Goal: Task Accomplishment & Management: Manage account settings

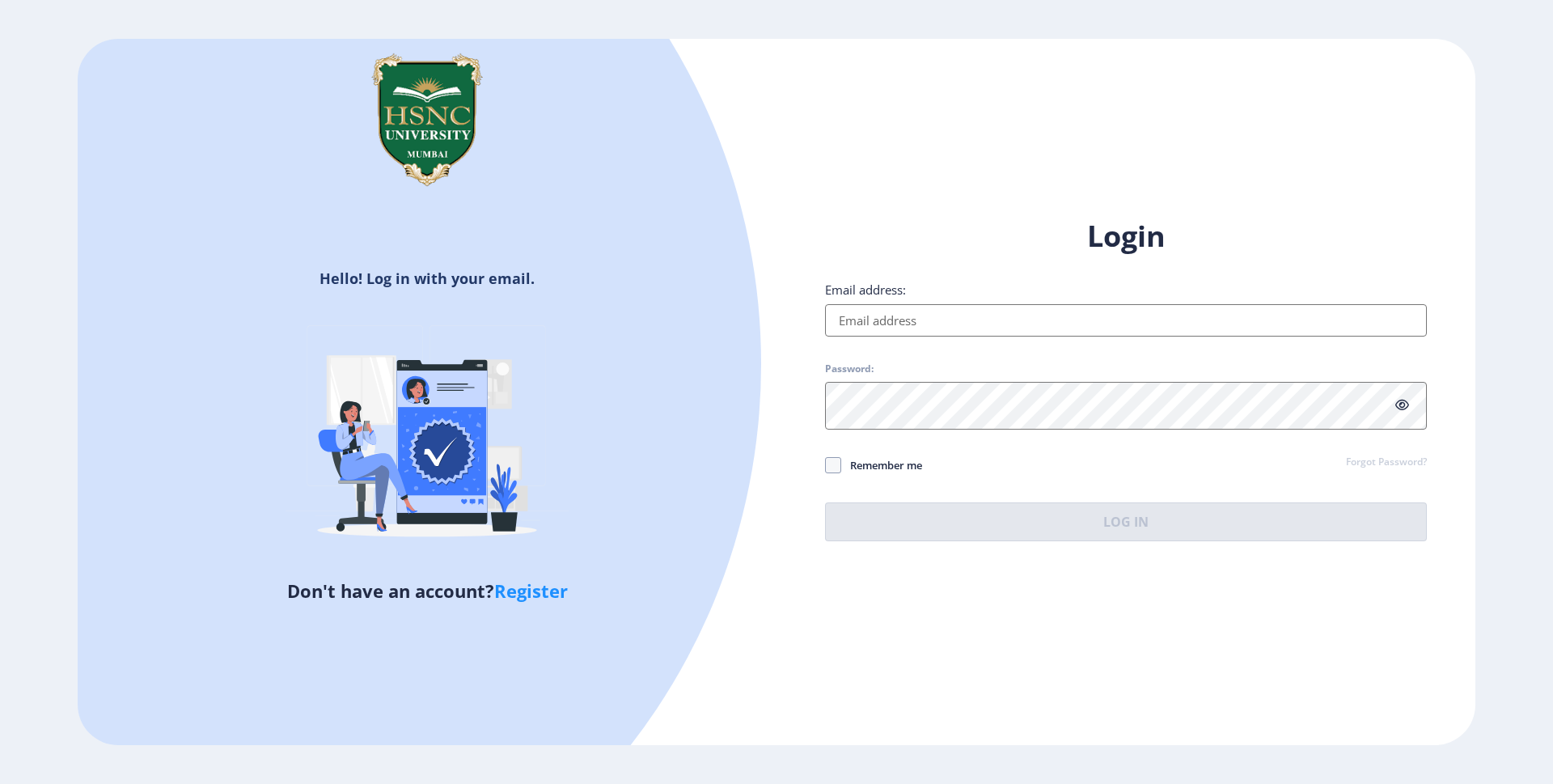
click at [1020, 304] on input "Email address:" at bounding box center [1126, 320] width 602 height 33
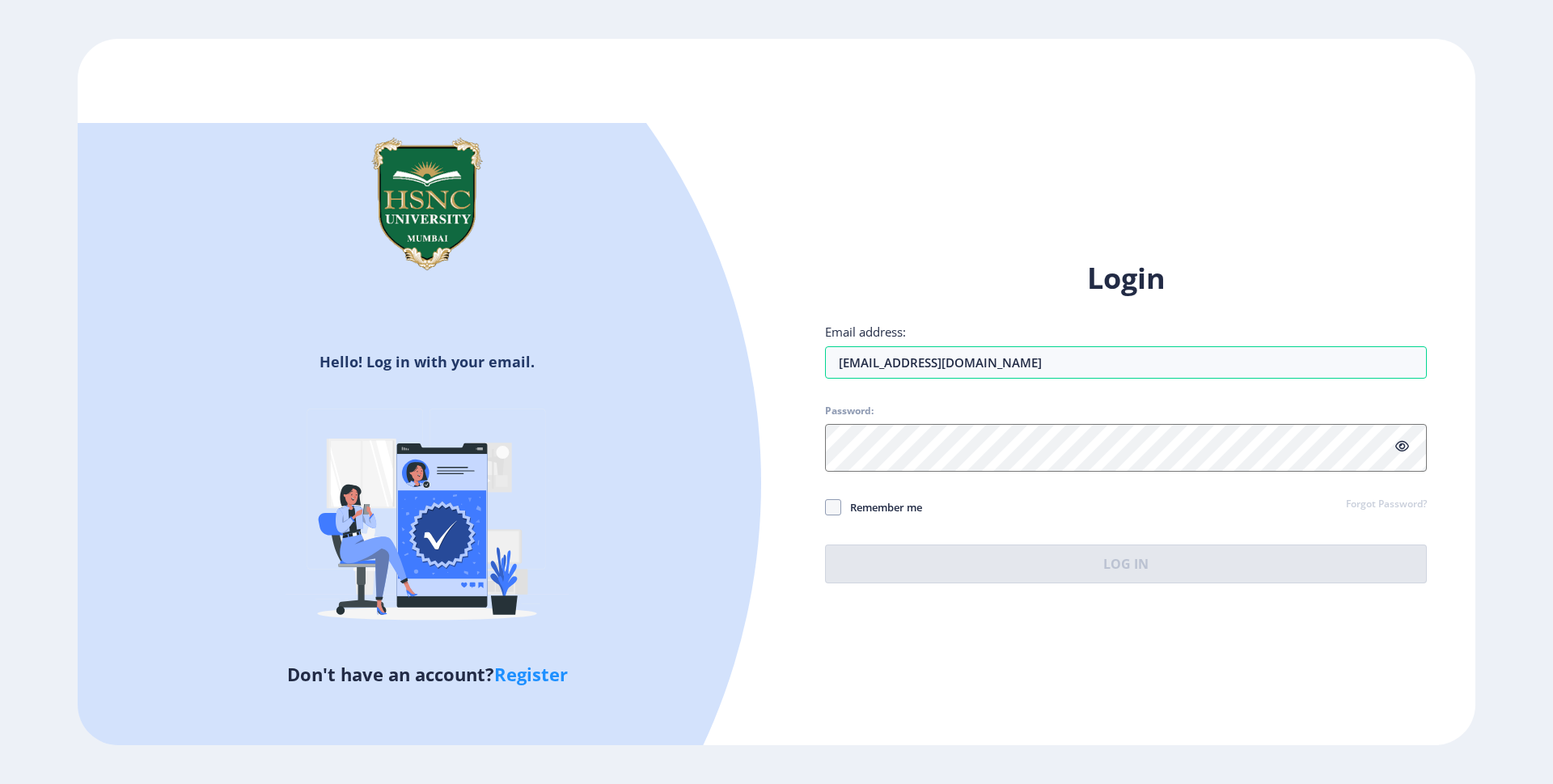
type input "[EMAIL_ADDRESS][DOMAIN_NAME]"
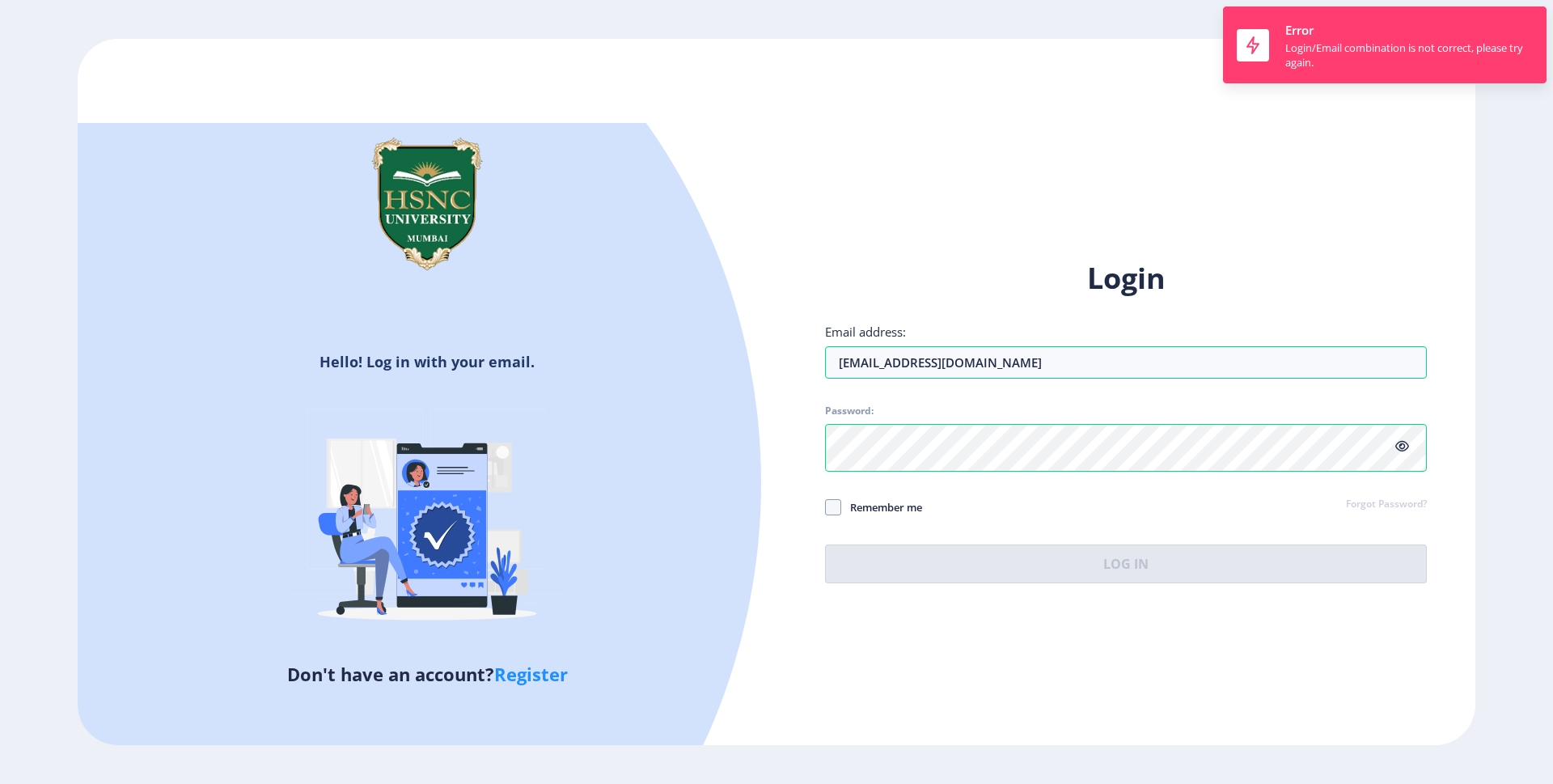
click at [1354, 521] on div "Login Email address: [EMAIL_ADDRESS][DOMAIN_NAME] Password: Remember me Forgot …" at bounding box center [1126, 421] width 602 height 324
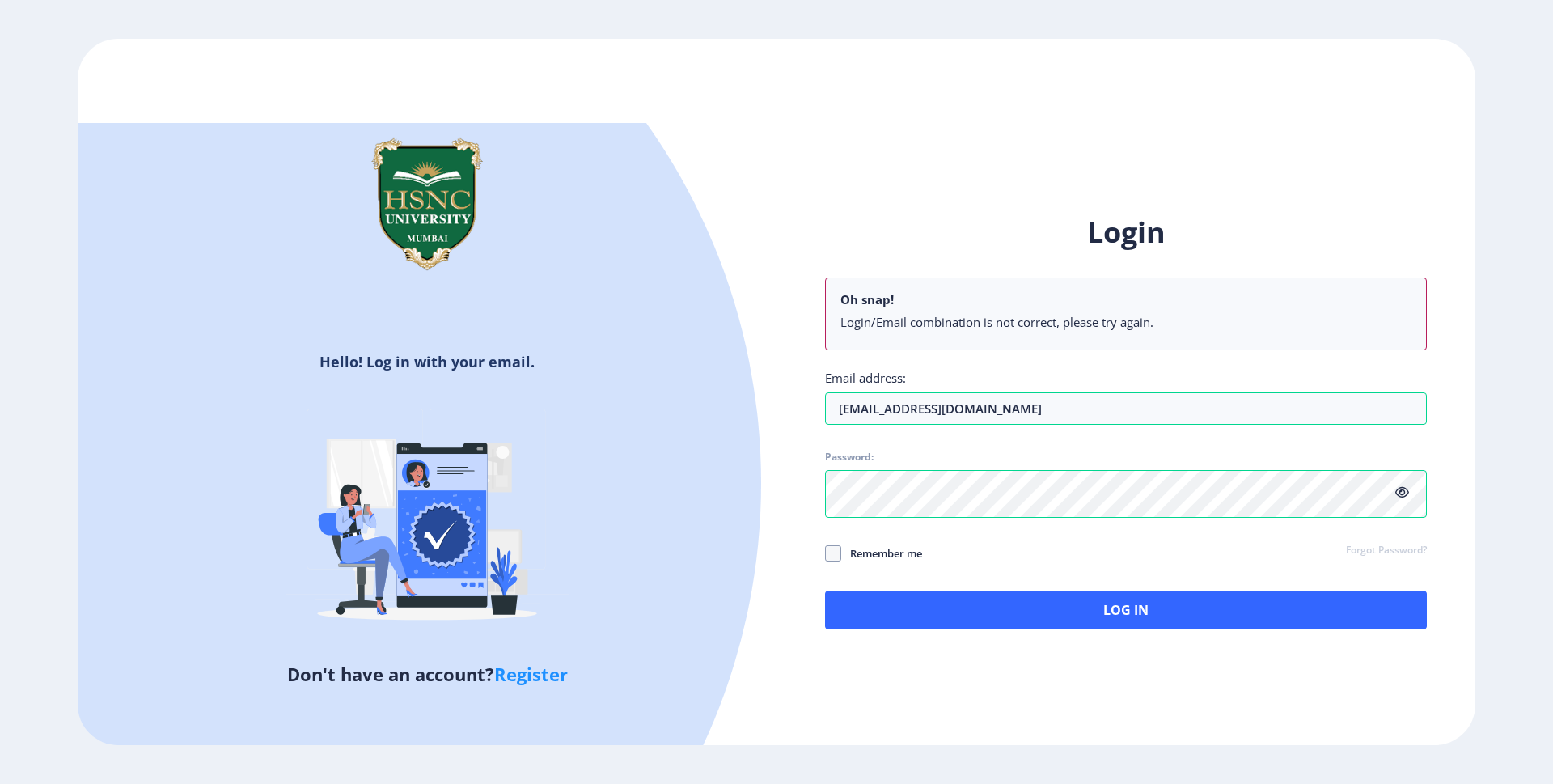
click at [1346, 554] on link "Forgot Password?" at bounding box center [1387, 550] width 81 height 14
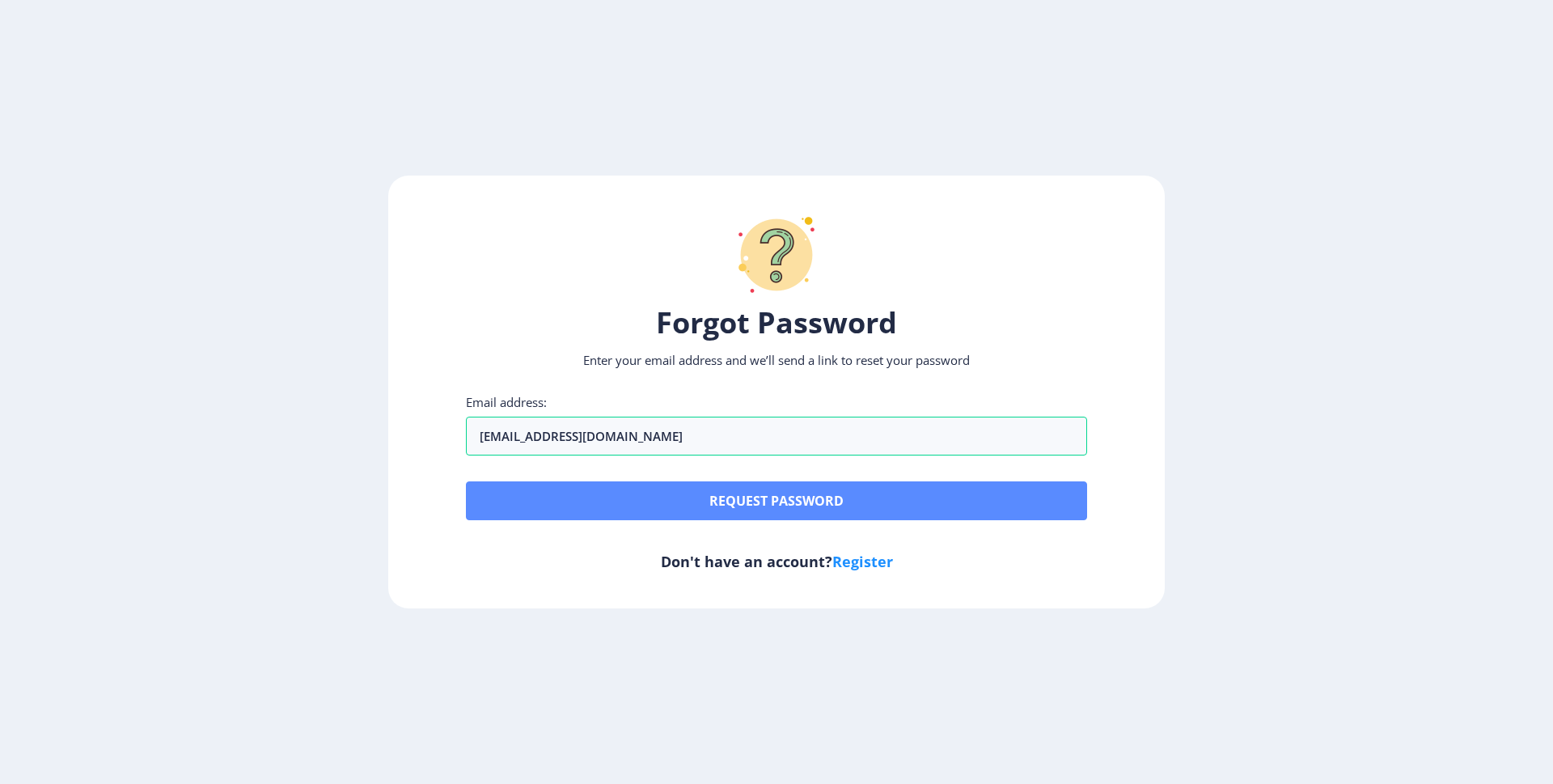
type input "[EMAIL_ADDRESS][DOMAIN_NAME]"
click at [822, 520] on button "Request password" at bounding box center [776, 501] width 621 height 39
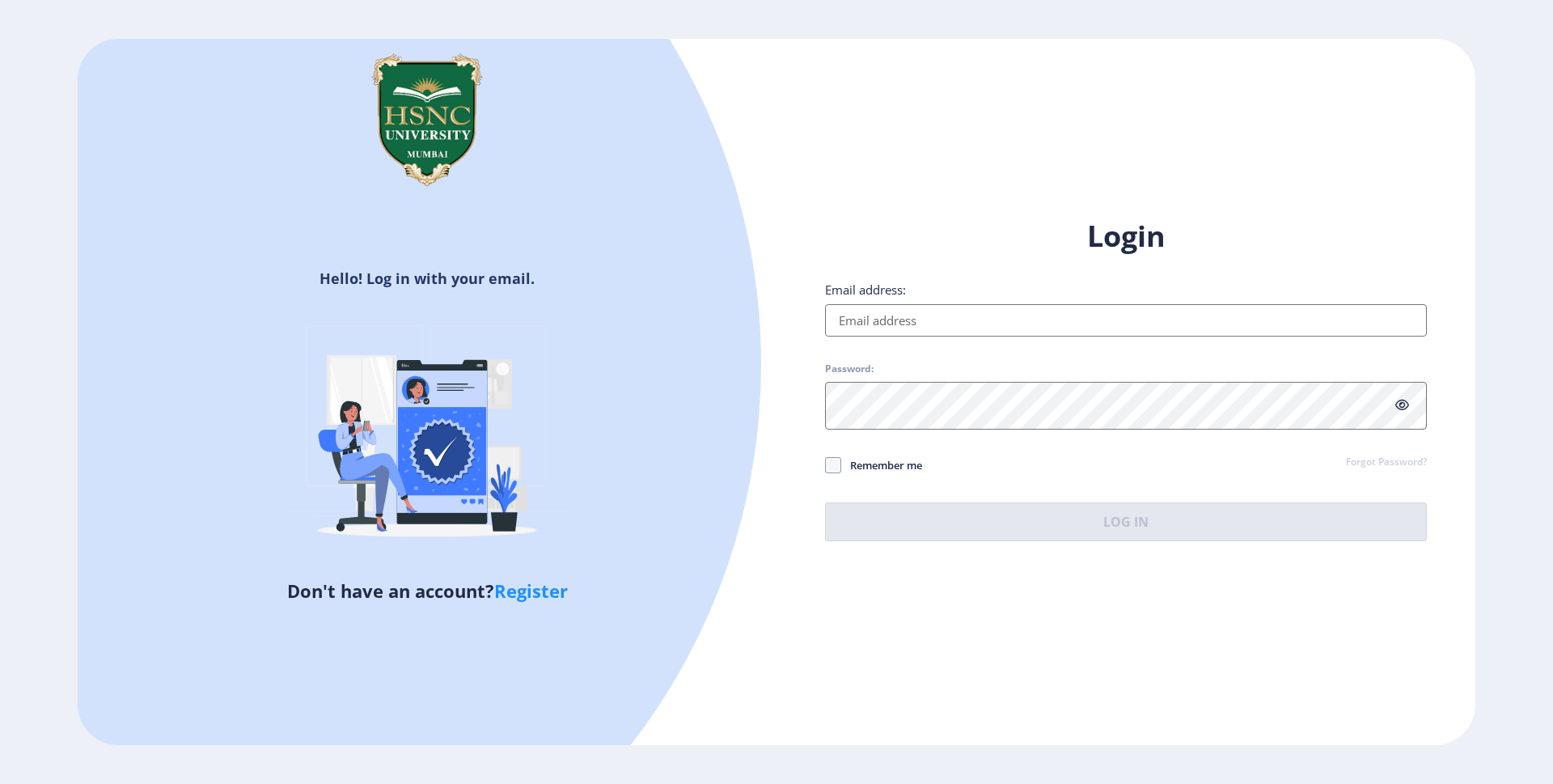
click at [950, 304] on input "Email address:" at bounding box center [1126, 320] width 602 height 33
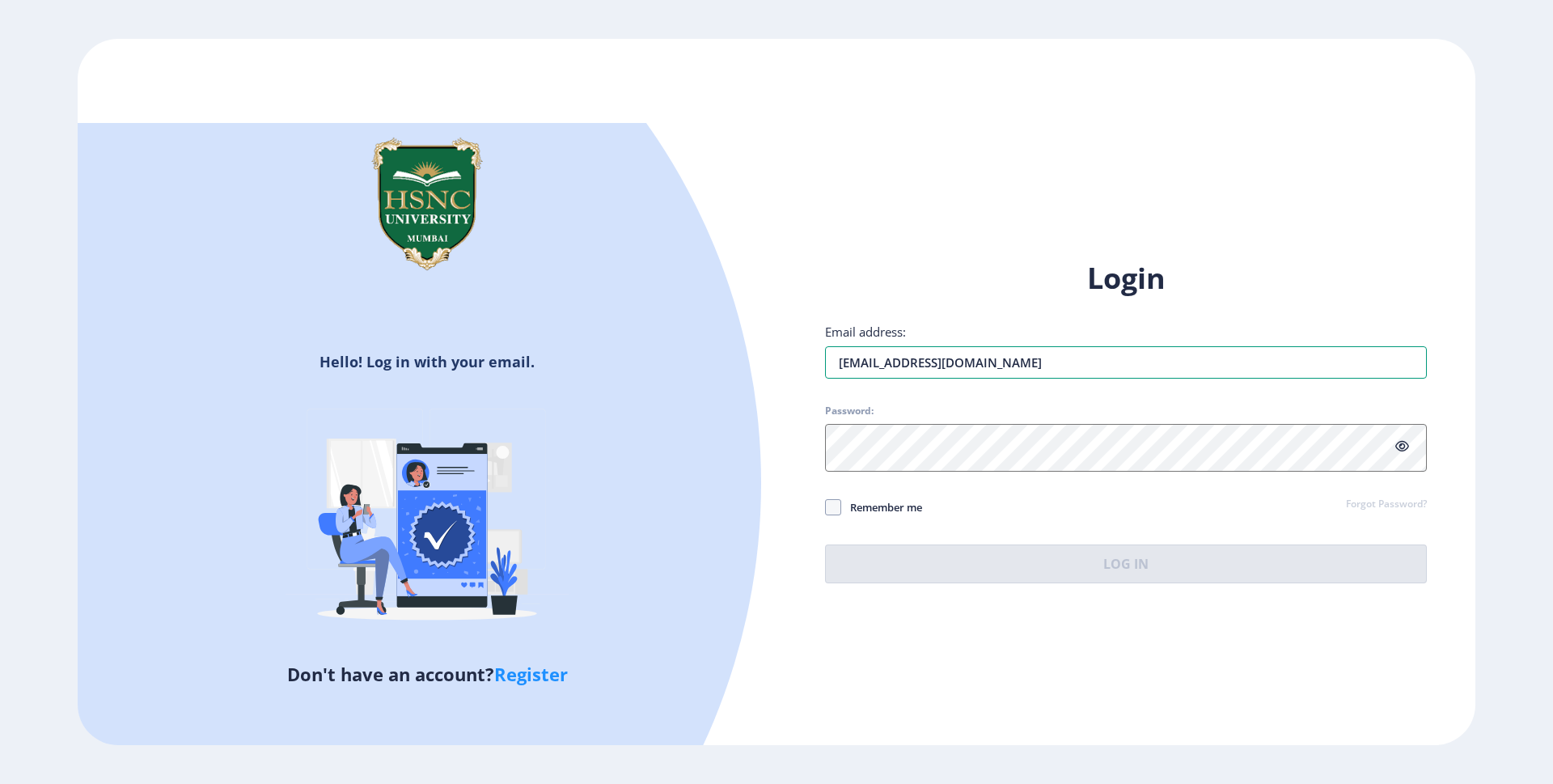
type input "haajarahh890@gmail.com"
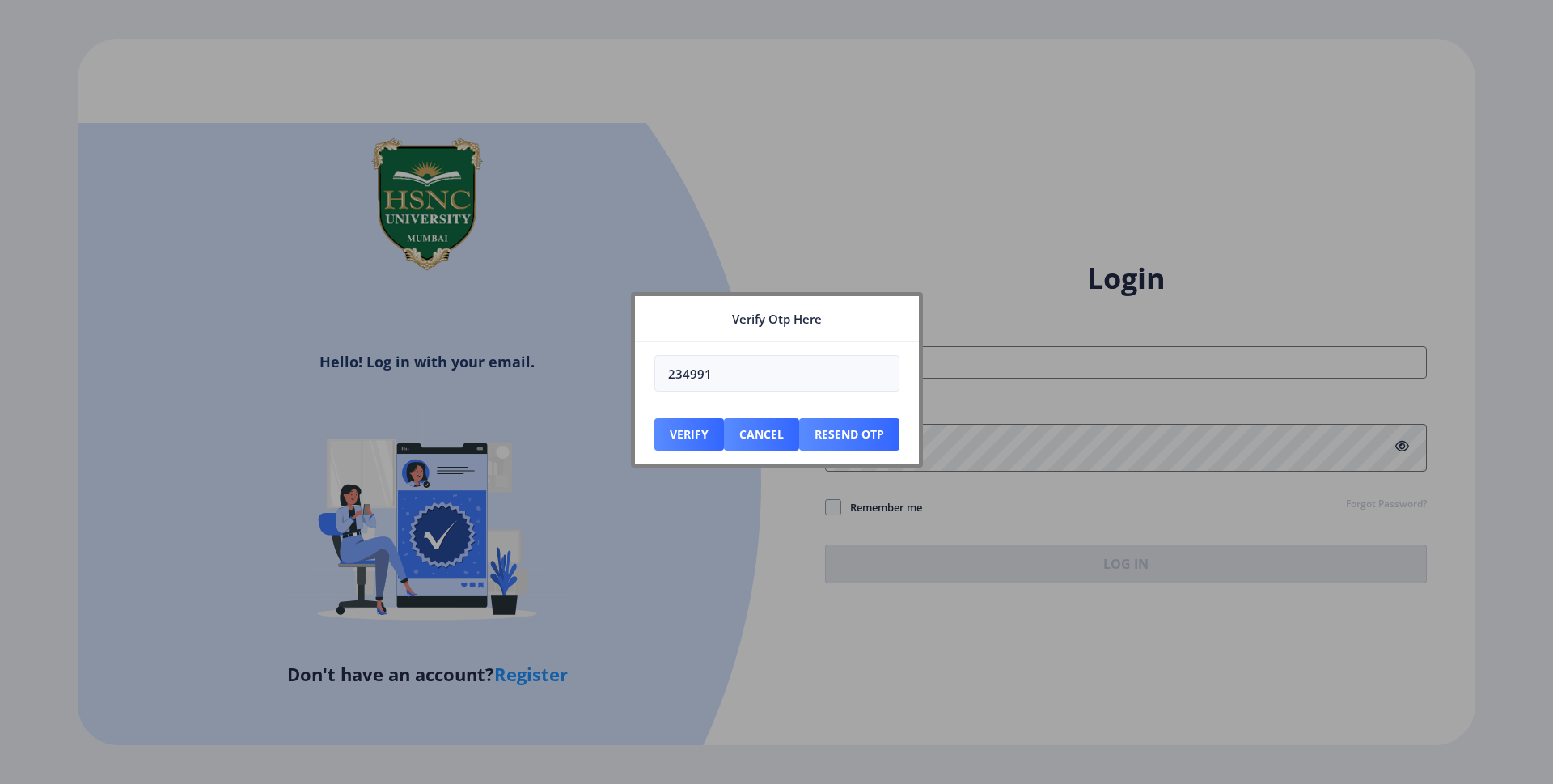
type input "234991"
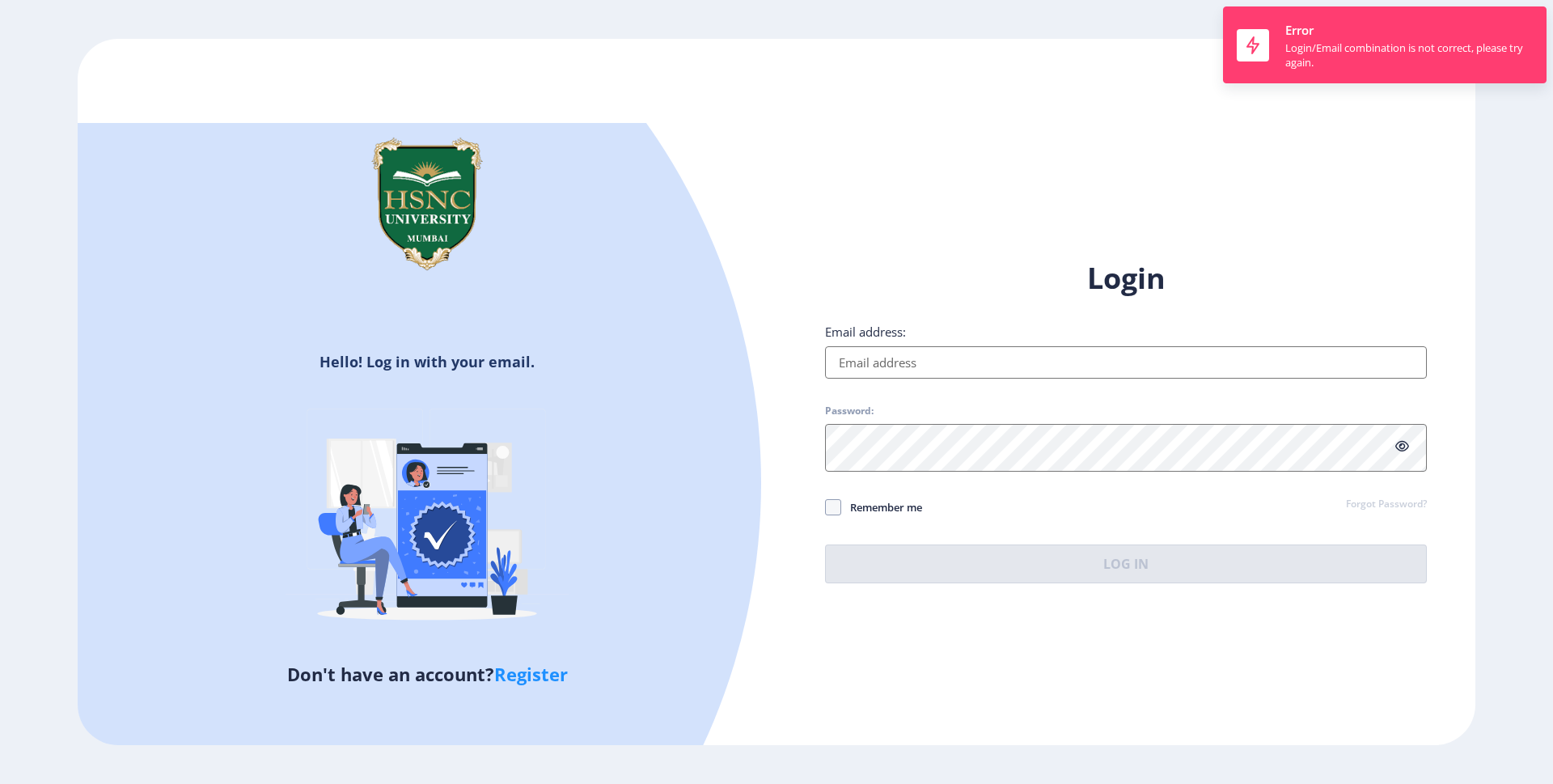
click at [1015, 346] on input "Email address:" at bounding box center [1126, 362] width 602 height 33
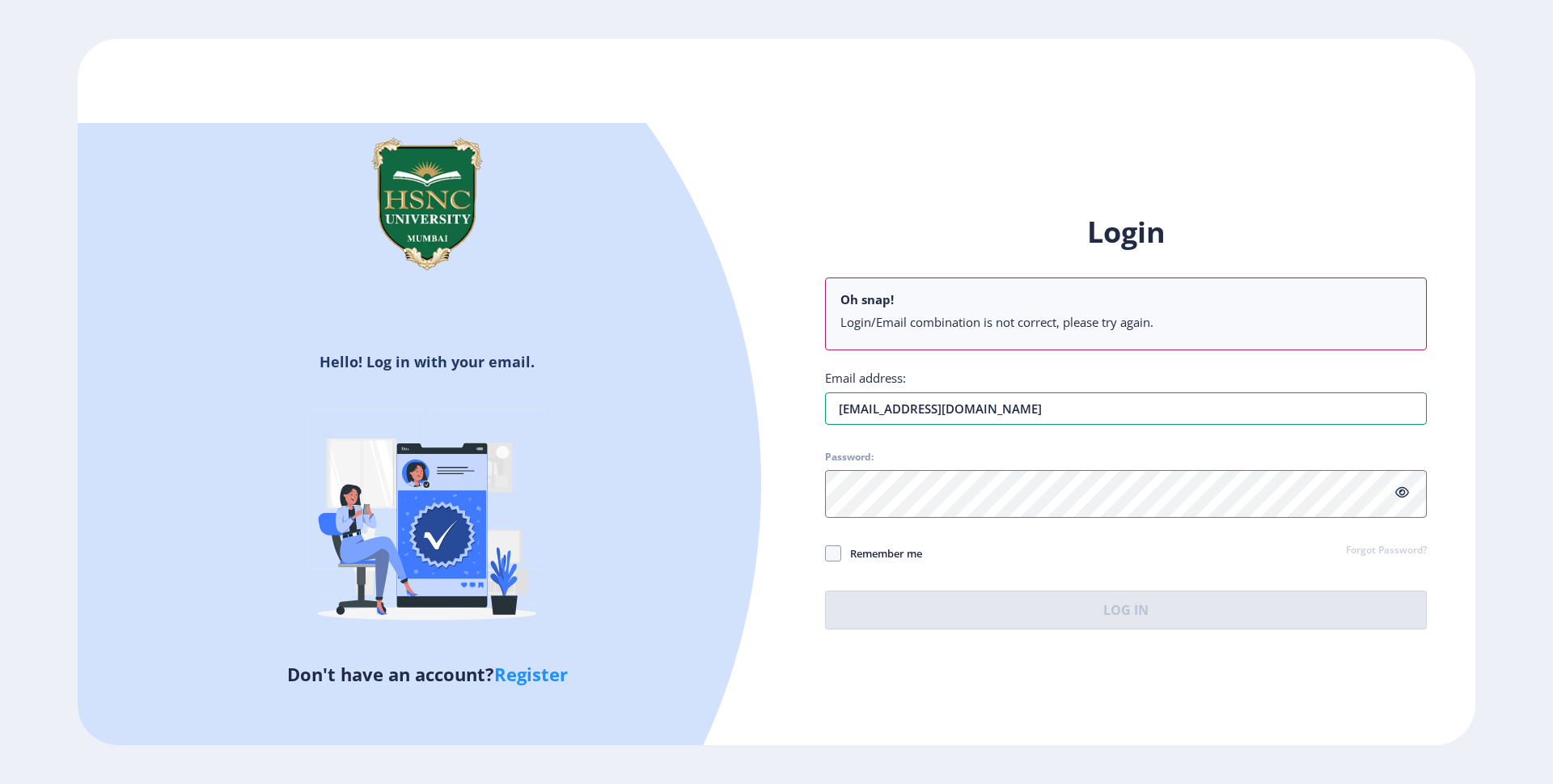
type input "haajarah890@gmail.com"
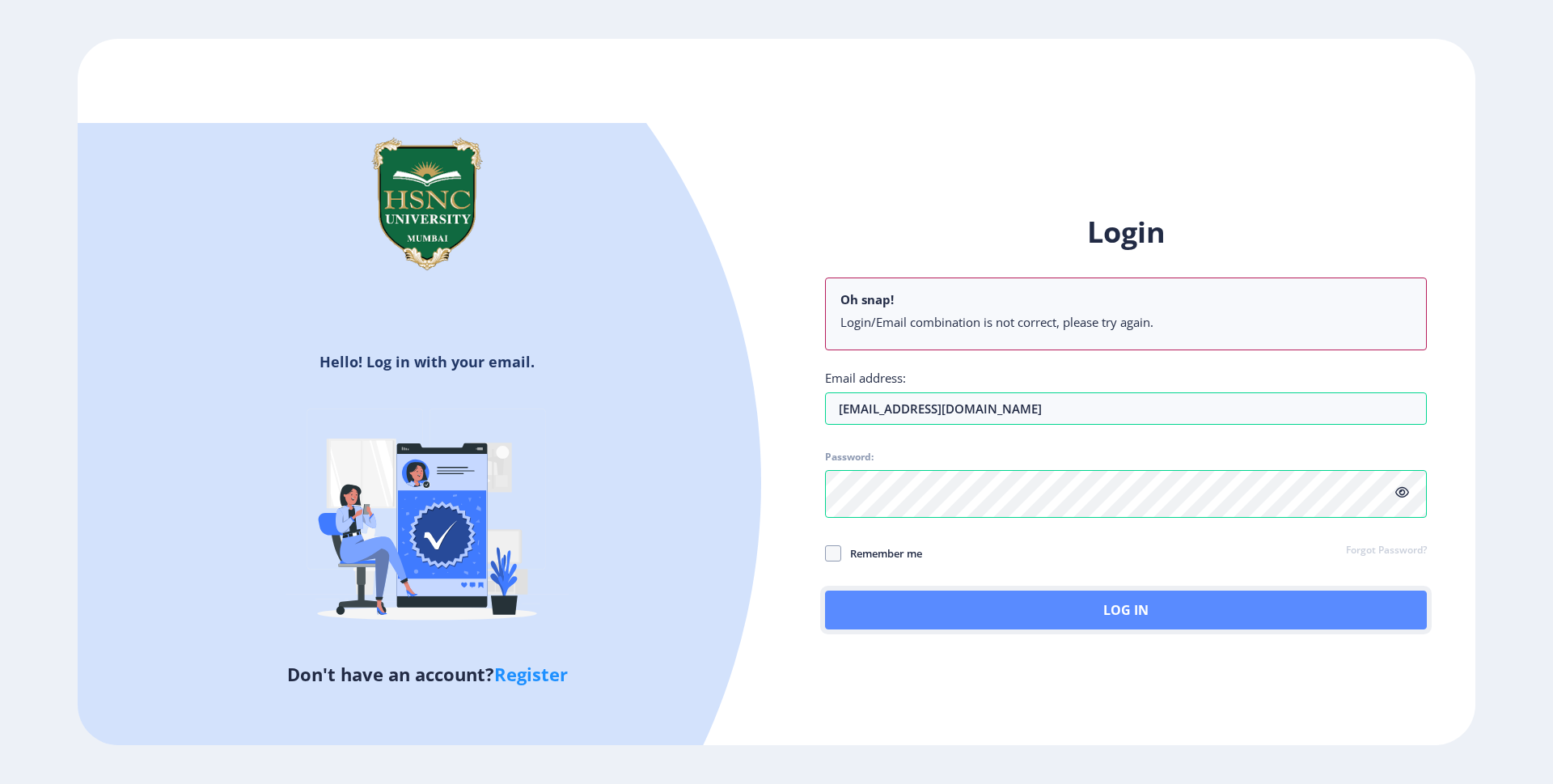
click at [1204, 629] on button "Log In" at bounding box center [1126, 610] width 602 height 39
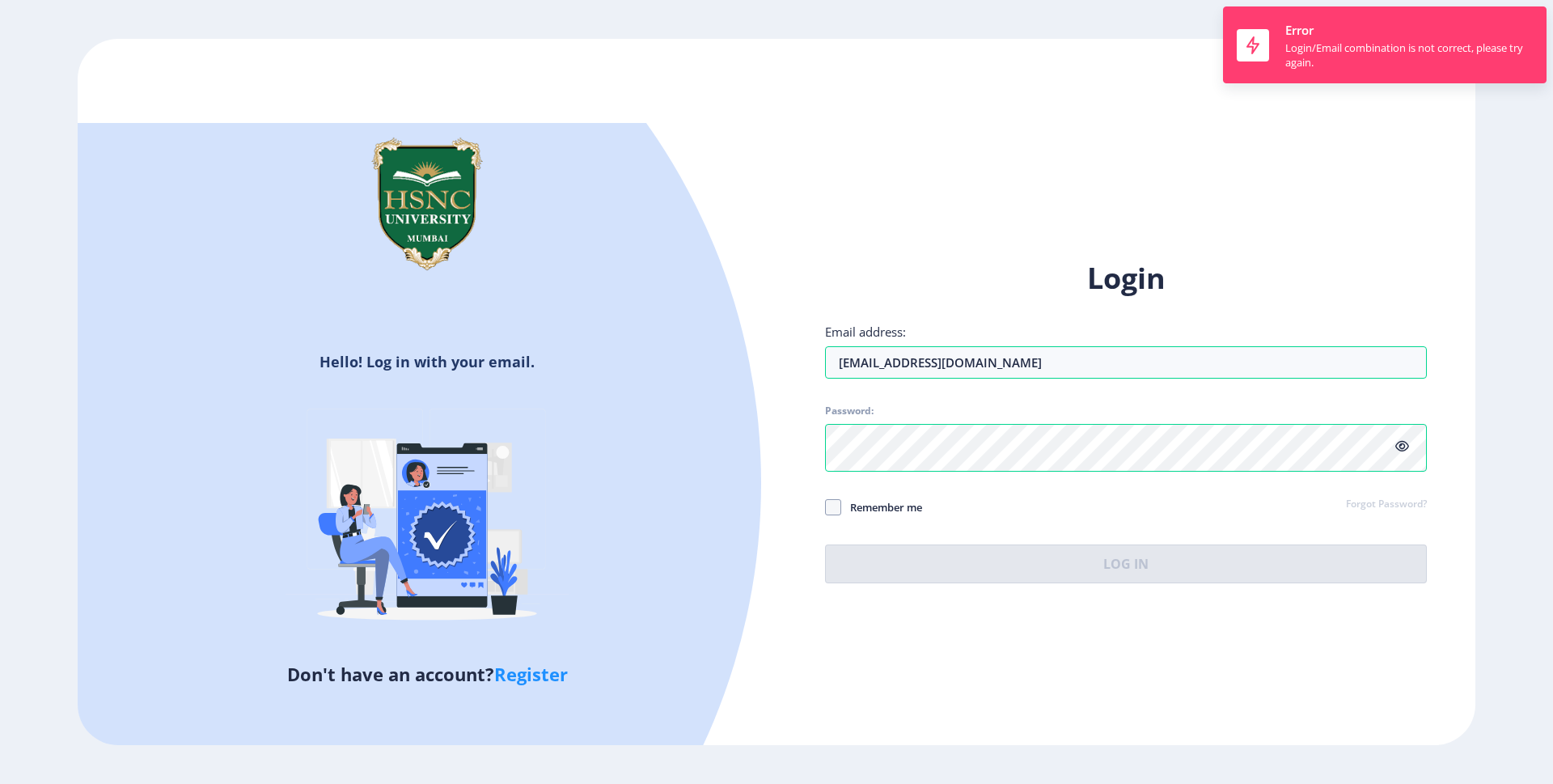
click at [1398, 452] on icon at bounding box center [1403, 446] width 13 height 12
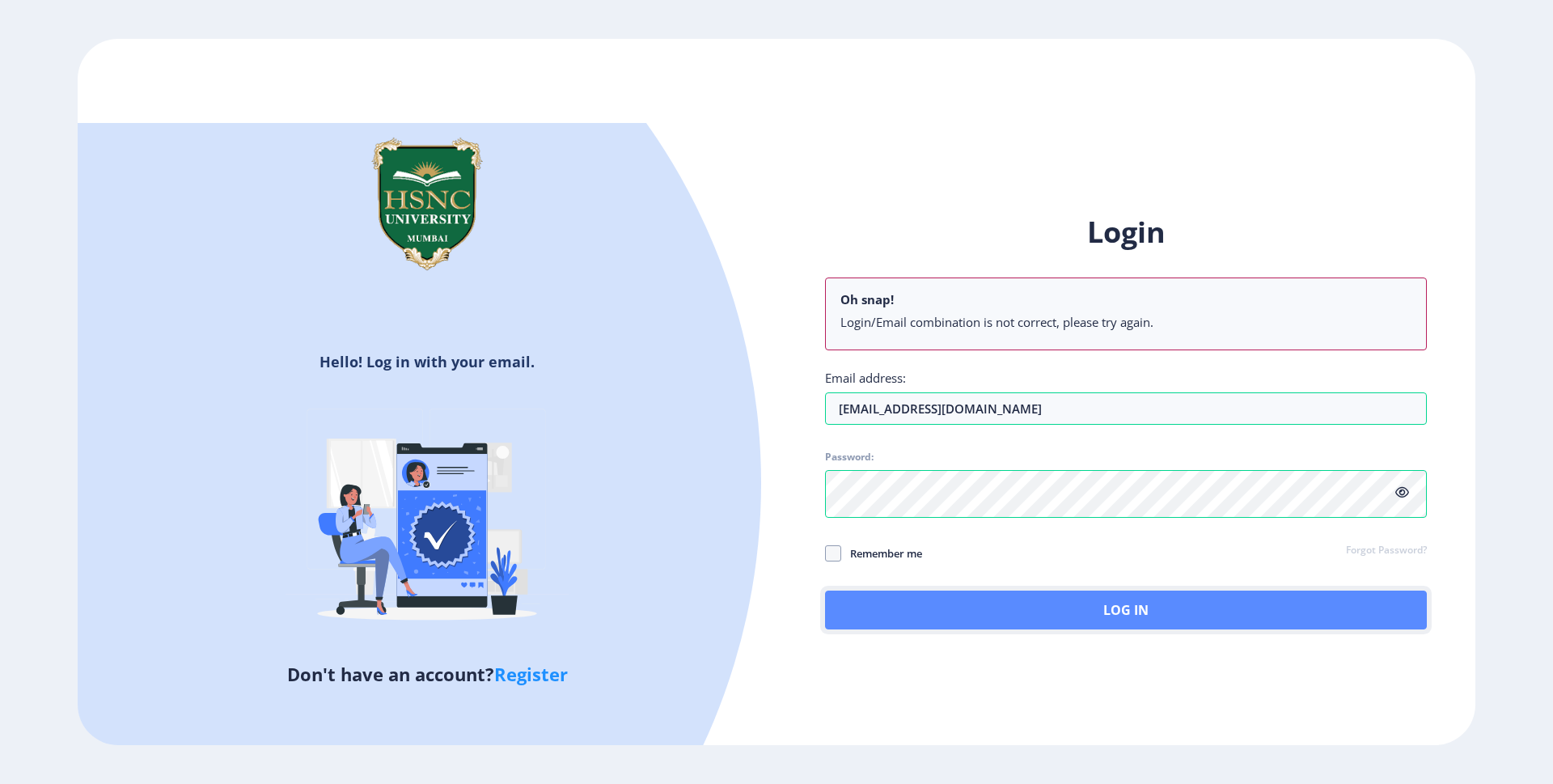
click at [986, 629] on button "Log In" at bounding box center [1126, 610] width 602 height 39
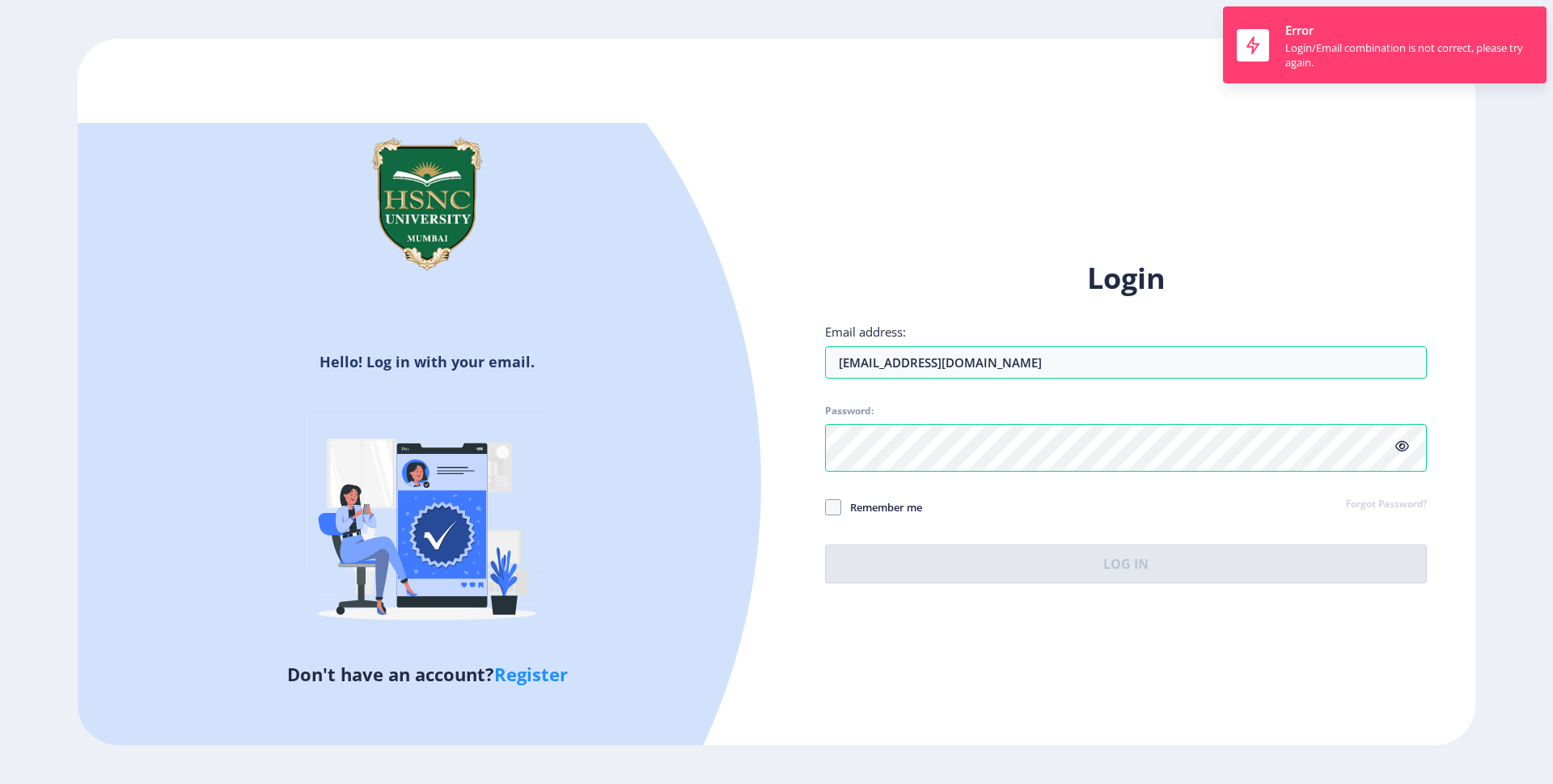
click at [1425, 512] on link "Forgot Password?" at bounding box center [1387, 504] width 81 height 14
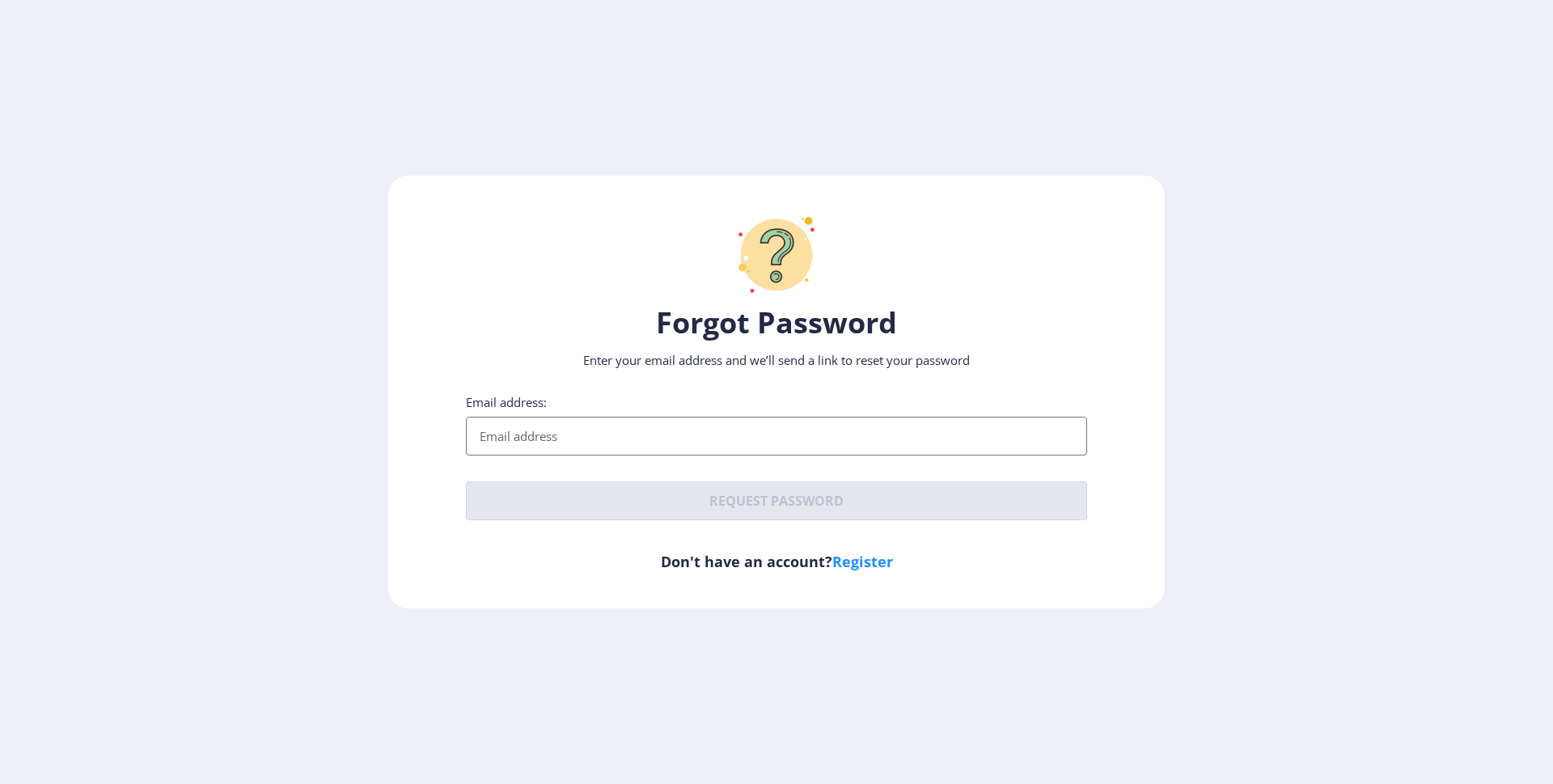
click at [674, 439] on input "Email address:" at bounding box center [776, 436] width 621 height 39
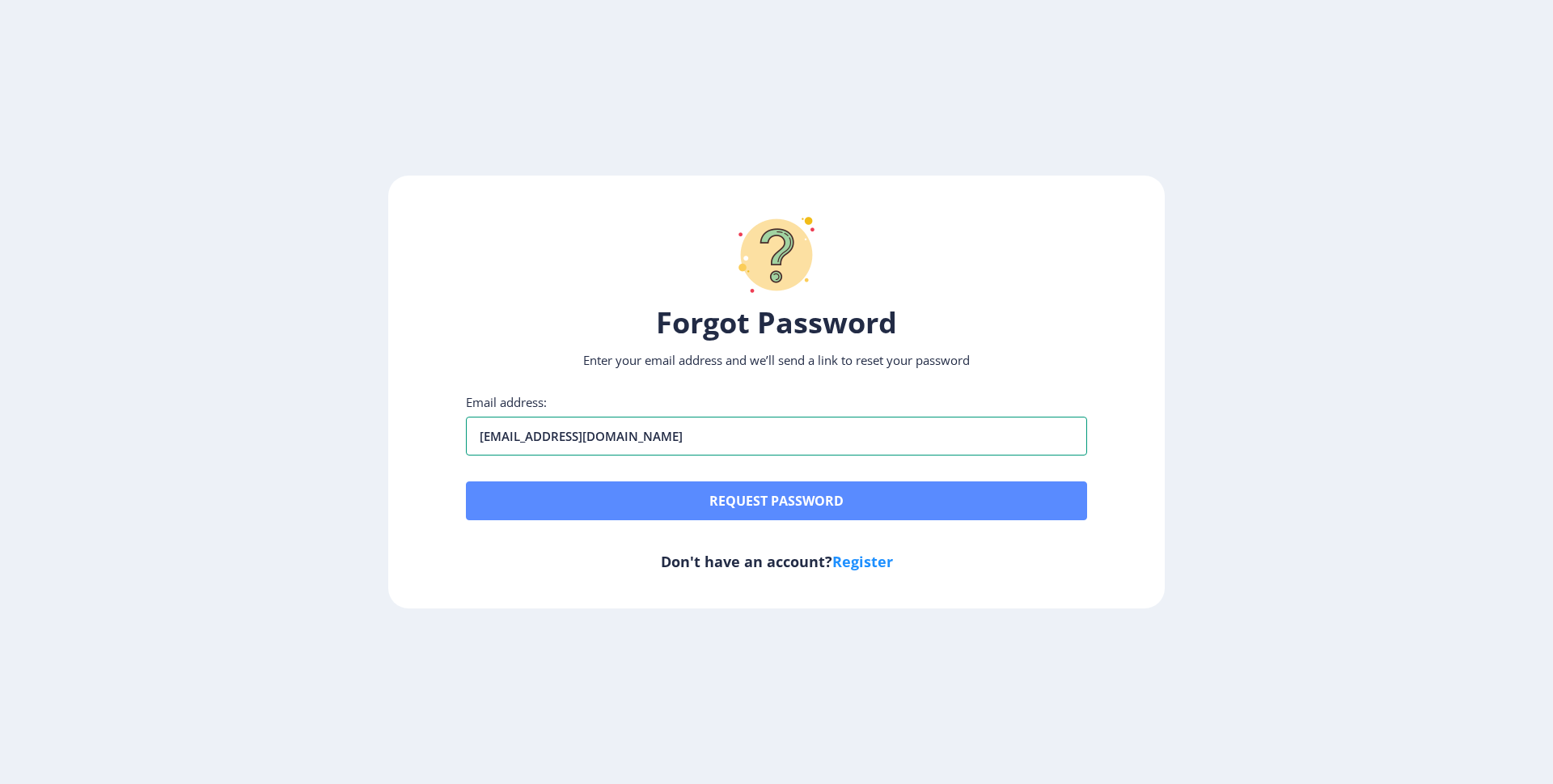
type input "haajarahh890@gmail.com"
click at [713, 520] on button "Request password" at bounding box center [776, 501] width 621 height 39
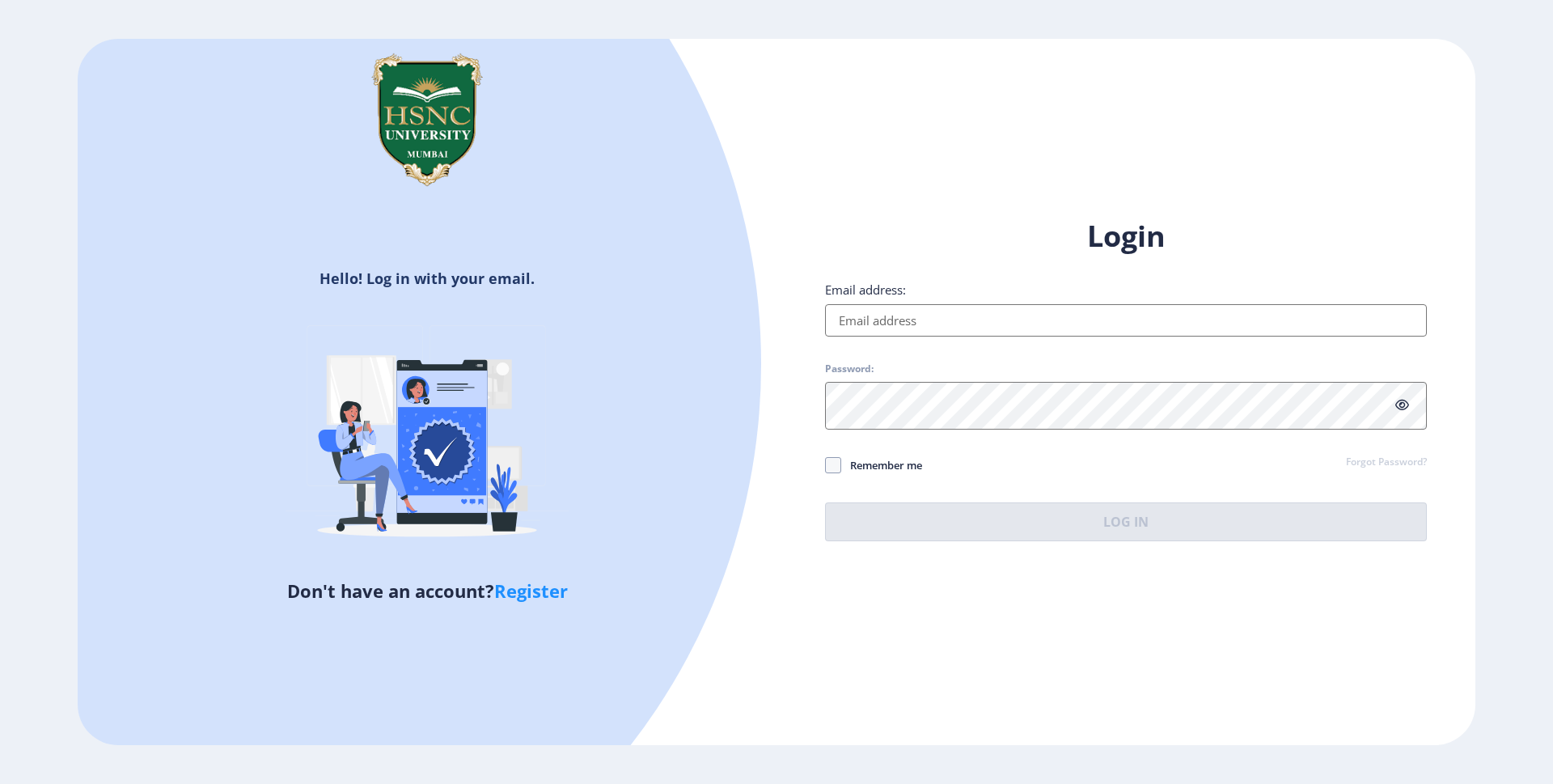
click at [1080, 304] on input "Email address:" at bounding box center [1126, 320] width 602 height 33
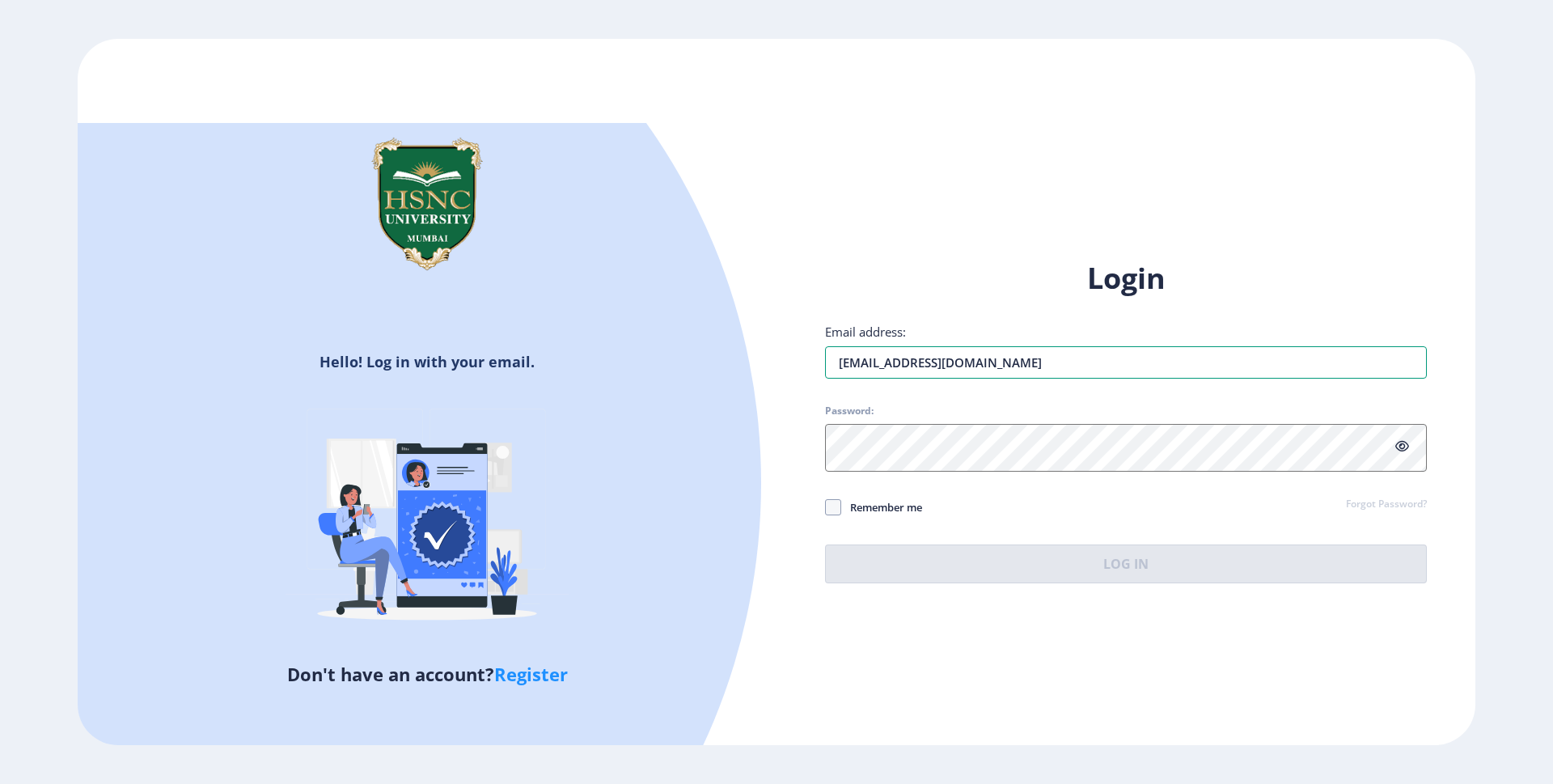
type input "haajarahh890@gmail.com"
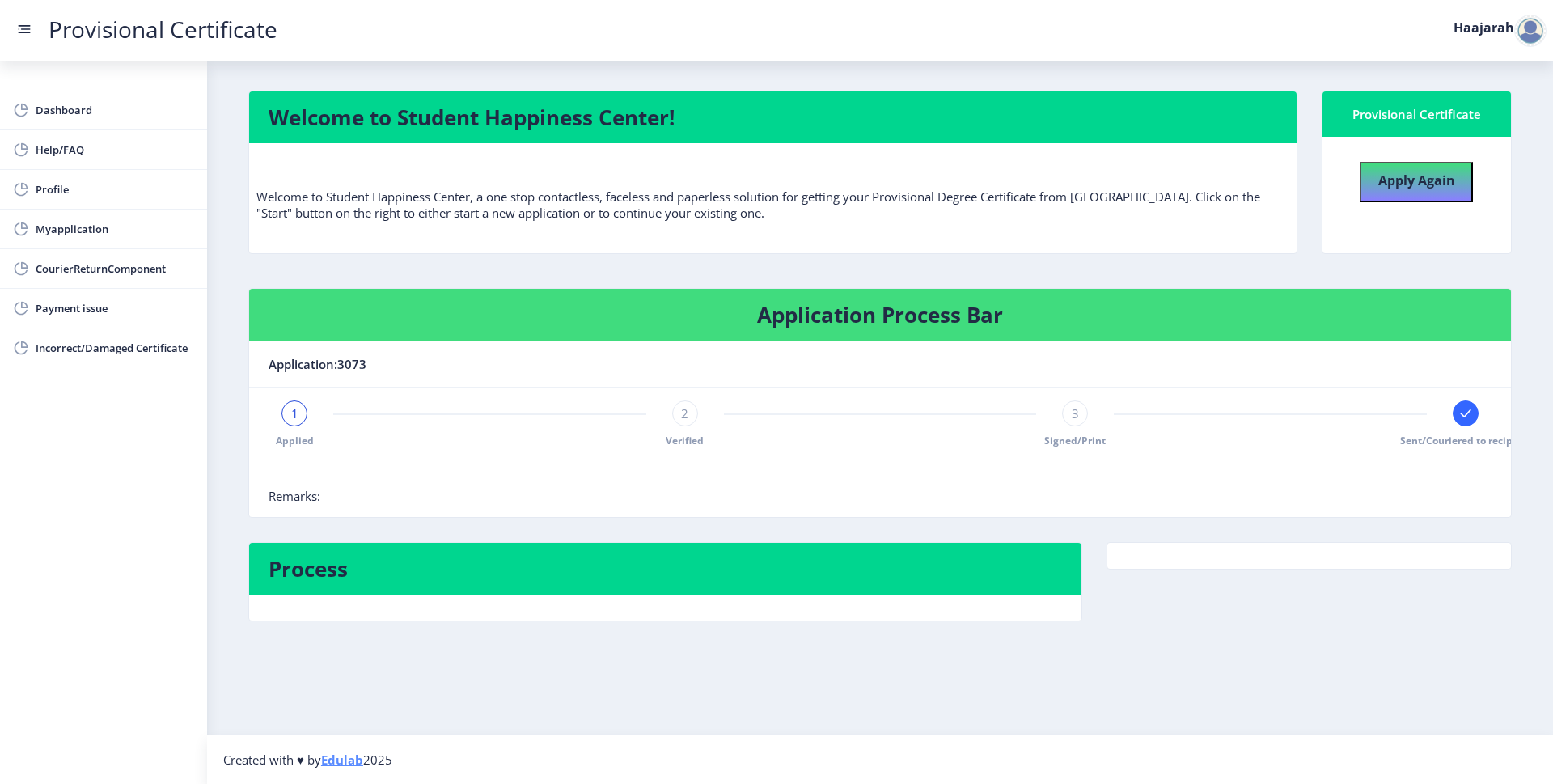
scroll to position [292, 0]
click at [1458, 405] on rect at bounding box center [1466, 413] width 16 height 16
click at [33, 37] on rect at bounding box center [24, 29] width 16 height 16
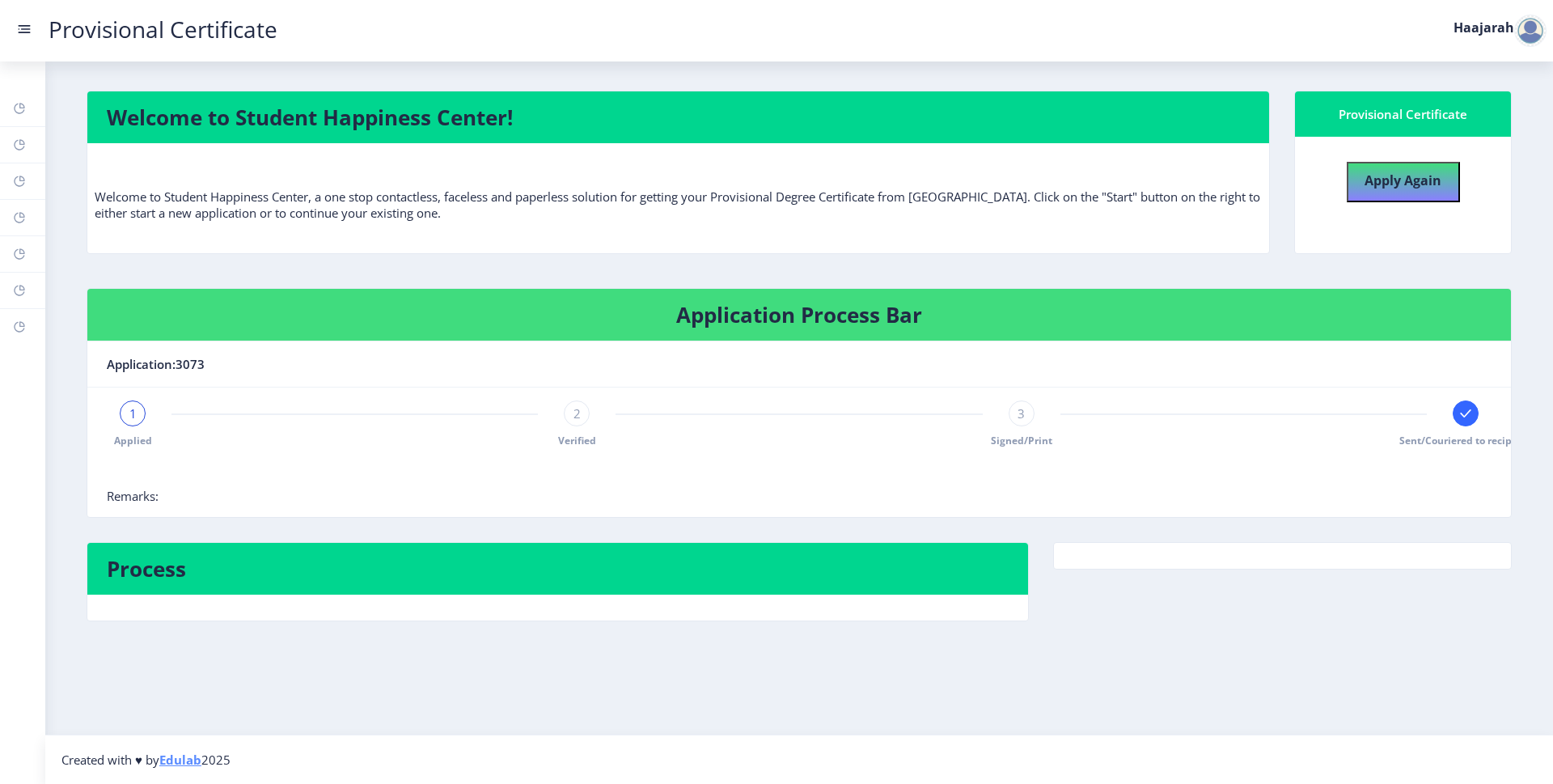
click at [33, 37] on rect at bounding box center [24, 29] width 16 height 16
